Goal: Communication & Community: Answer question/provide support

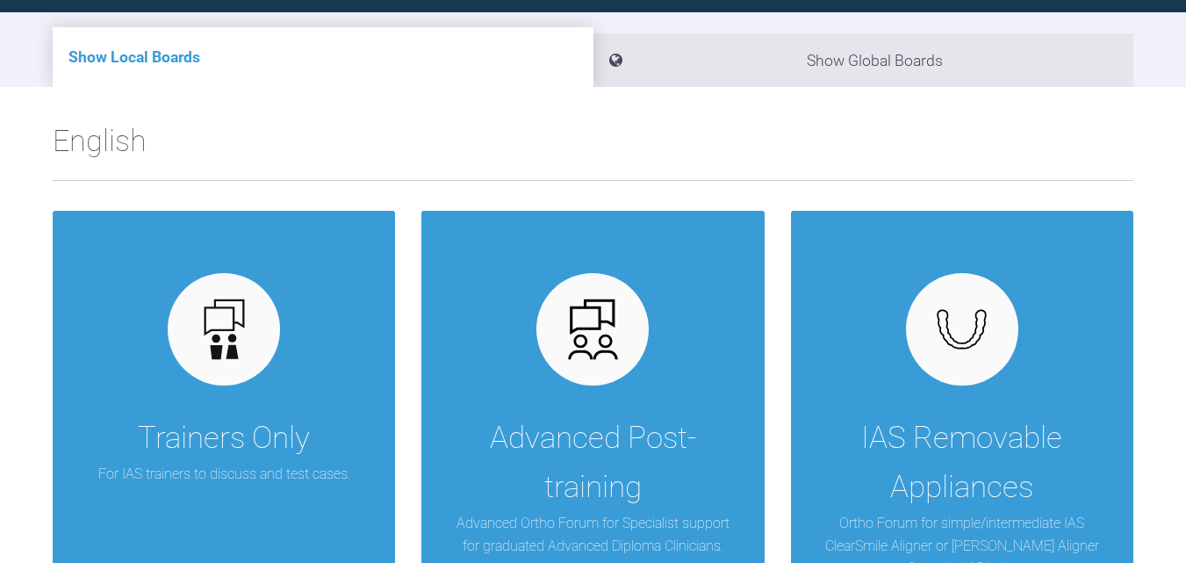
scroll to position [263, 0]
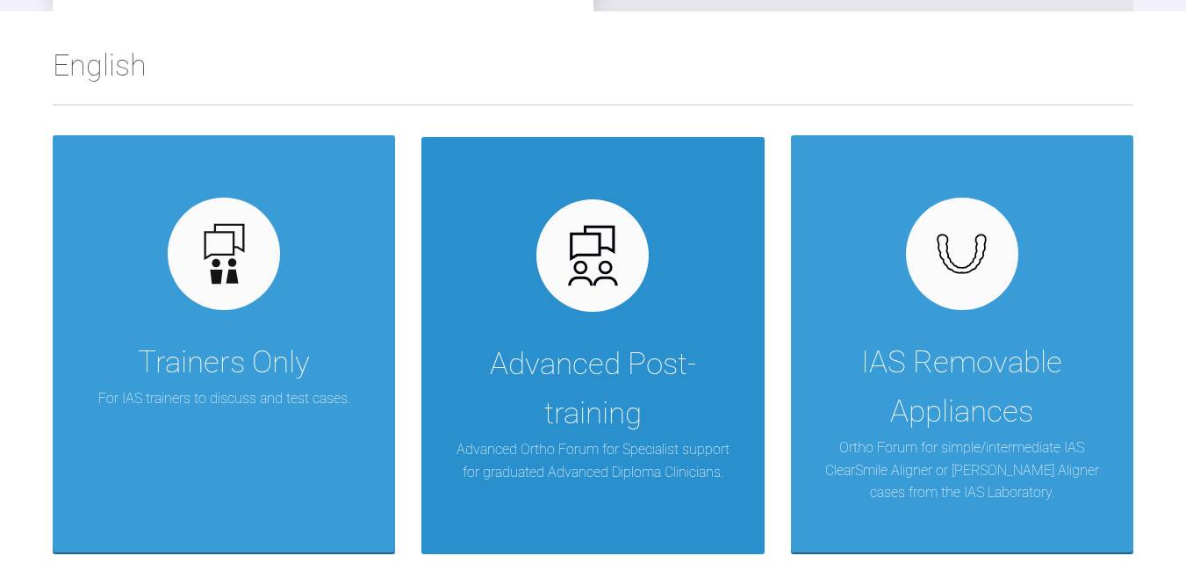
click at [596, 270] on img at bounding box center [593, 256] width 68 height 68
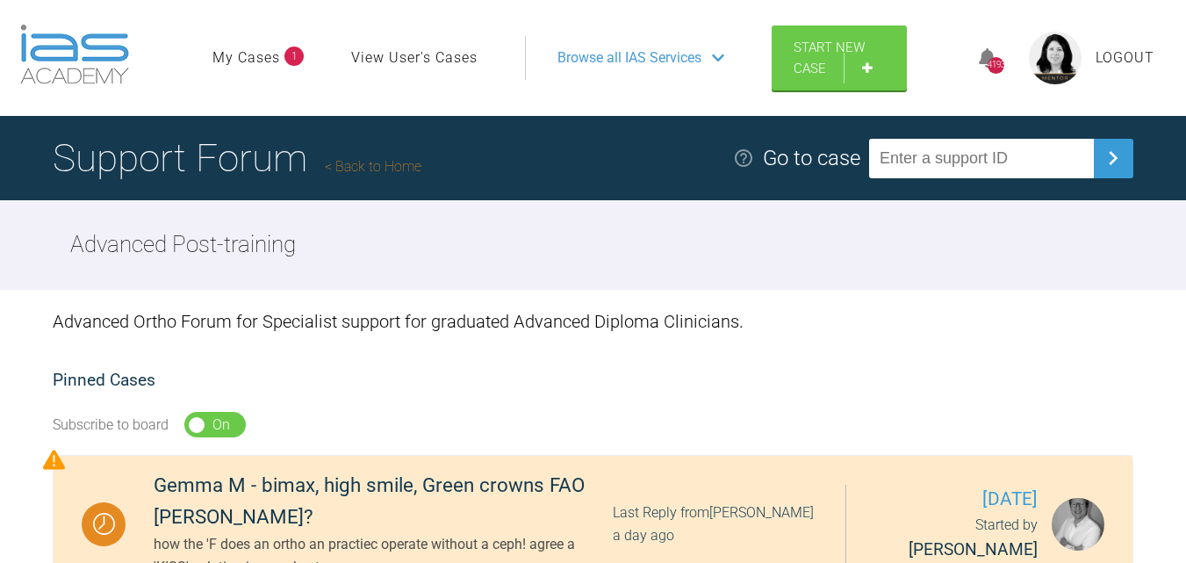
click at [260, 59] on link "My Cases" at bounding box center [246, 58] width 68 height 23
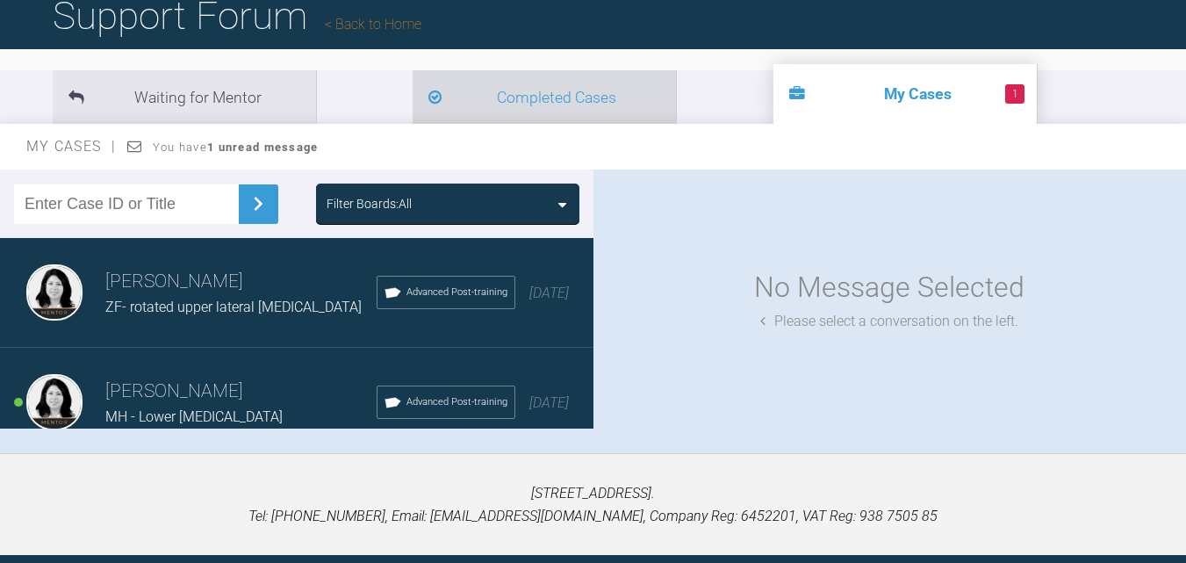
scroll to position [193, 0]
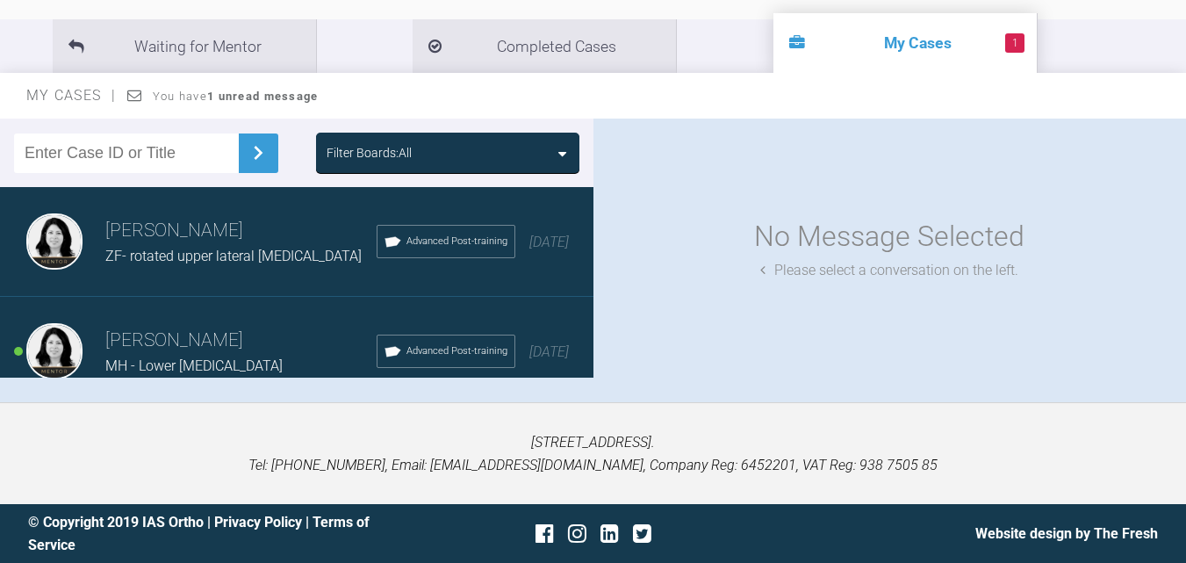
click at [206, 334] on h3 "Hooria Olsen" at bounding box center [240, 341] width 271 height 30
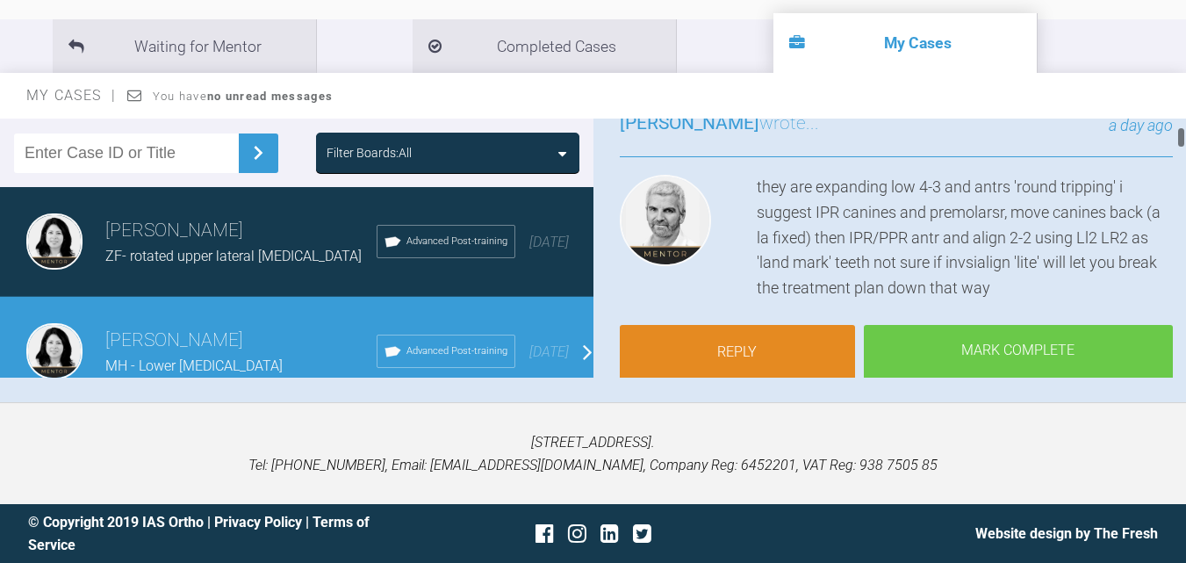
scroll to position [176, 0]
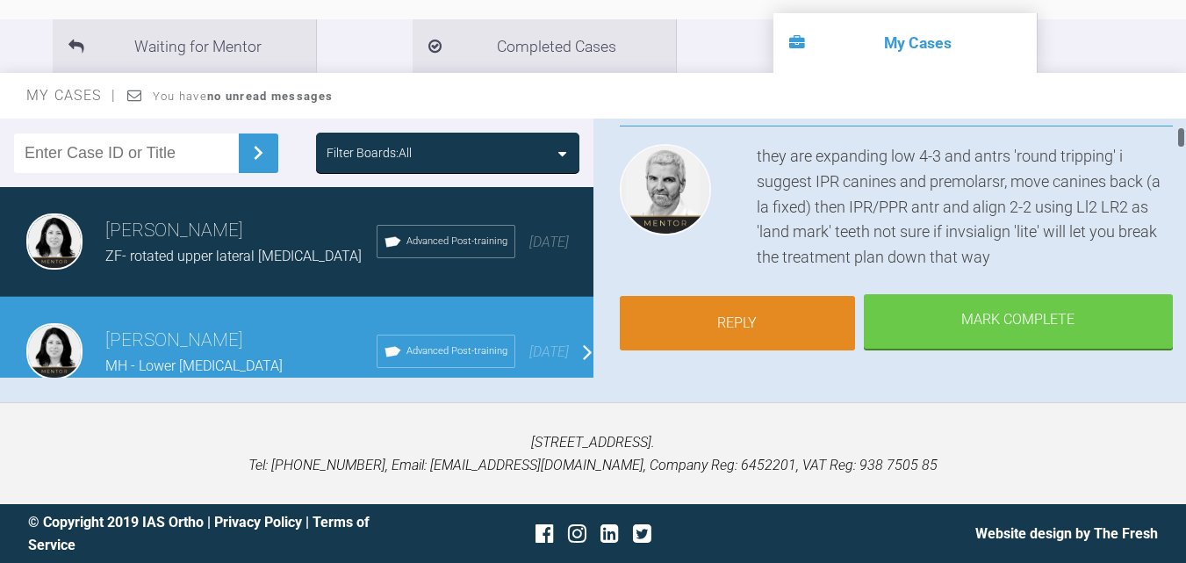
click at [771, 330] on link "Reply" at bounding box center [737, 323] width 235 height 54
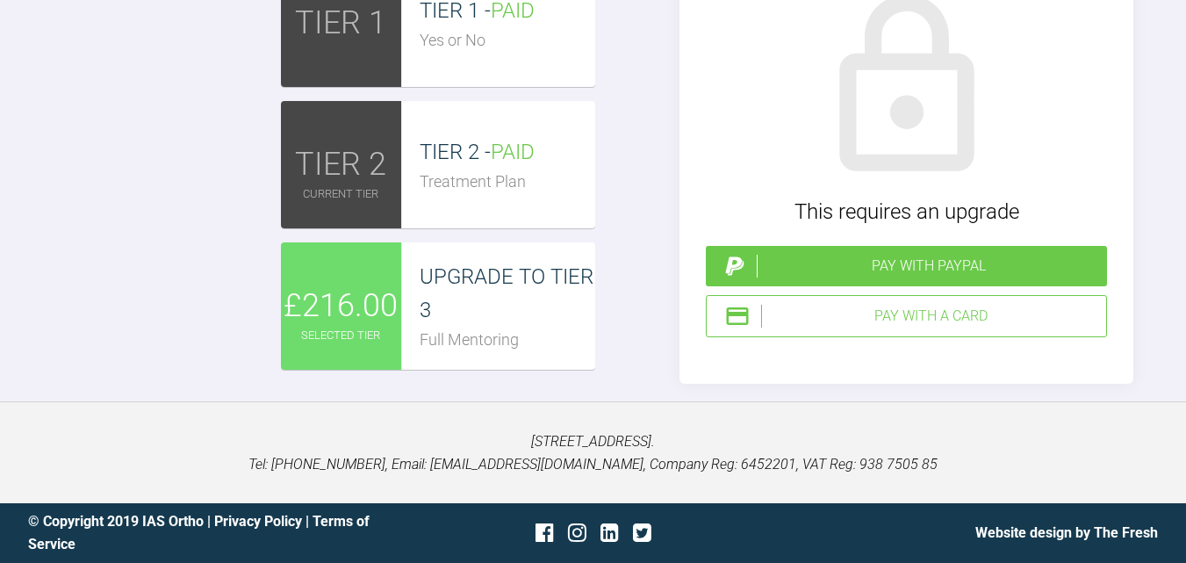
scroll to position [8058, 0]
